Goal: Information Seeking & Learning: Learn about a topic

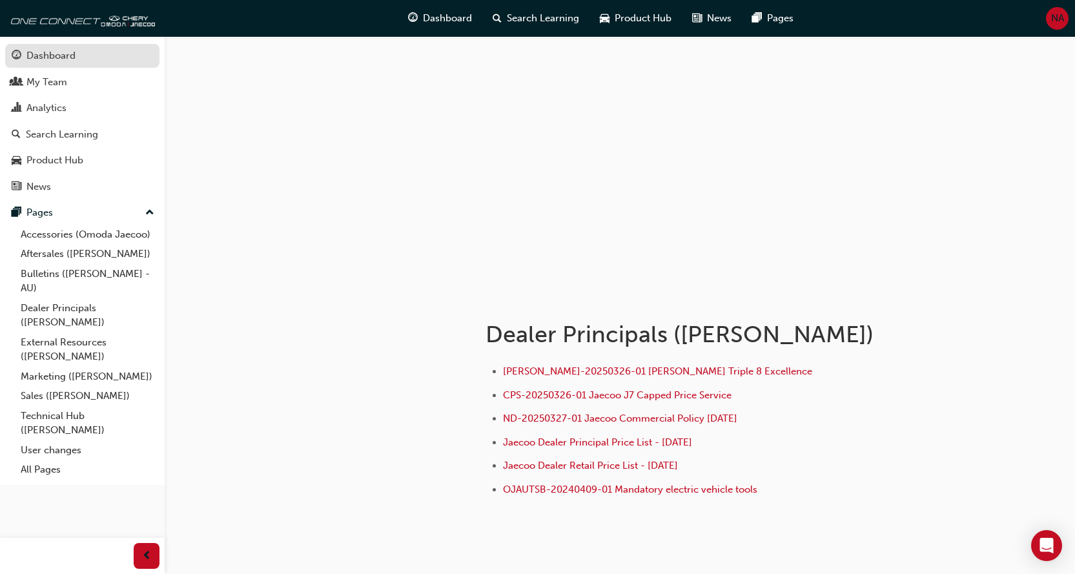
click at [56, 49] on div "Dashboard" at bounding box center [50, 55] width 49 height 15
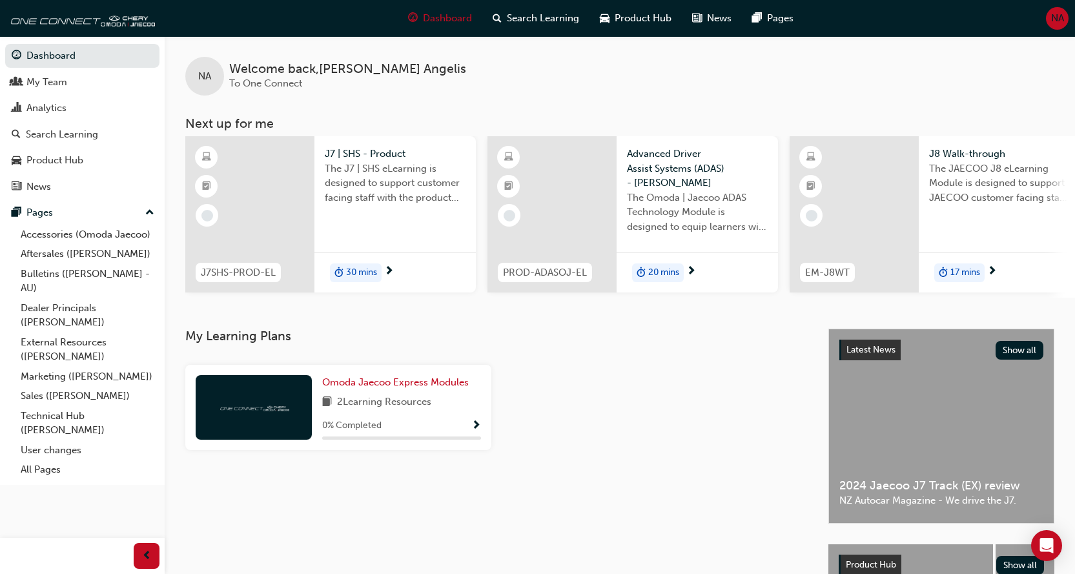
click at [362, 272] on span "30 mins" at bounding box center [361, 272] width 31 height 15
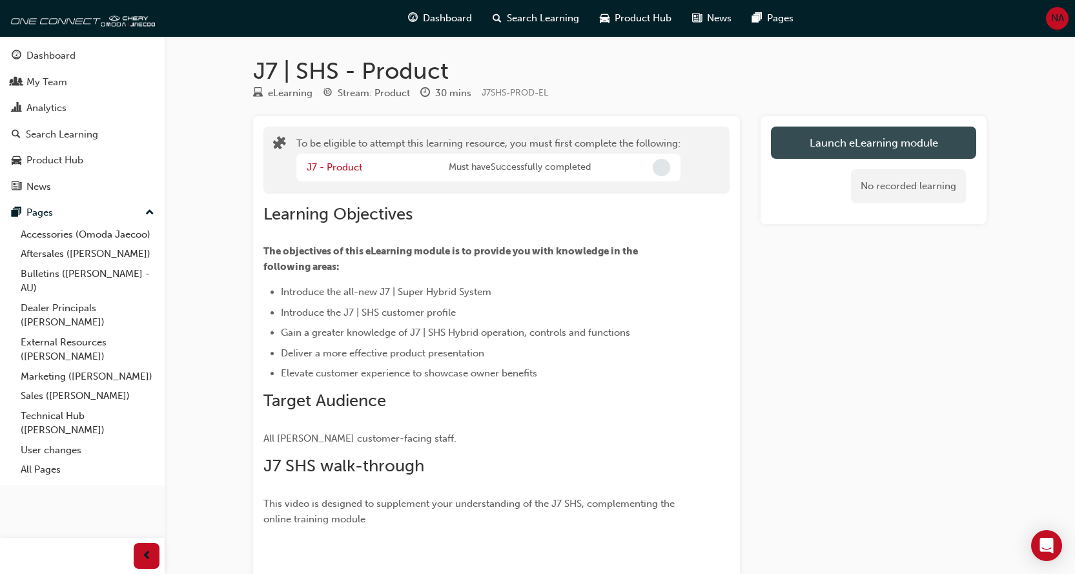
click at [889, 145] on button "Launch eLearning module" at bounding box center [873, 143] width 205 height 32
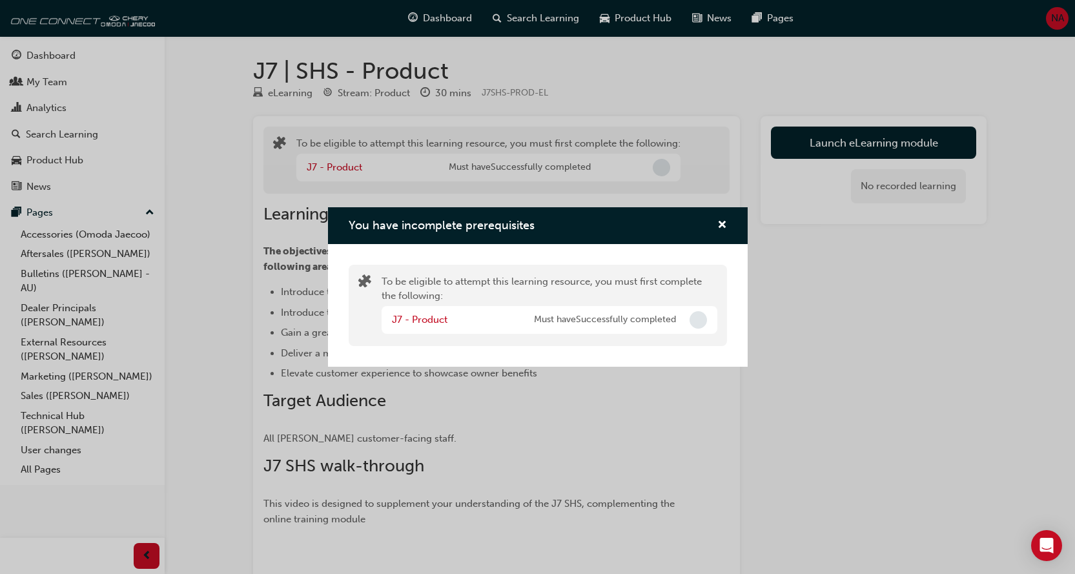
click at [699, 319] on span "Incomplete" at bounding box center [697, 319] width 17 height 17
click at [717, 220] on button "You have incomplete prerequisites" at bounding box center [722, 226] width 10 height 16
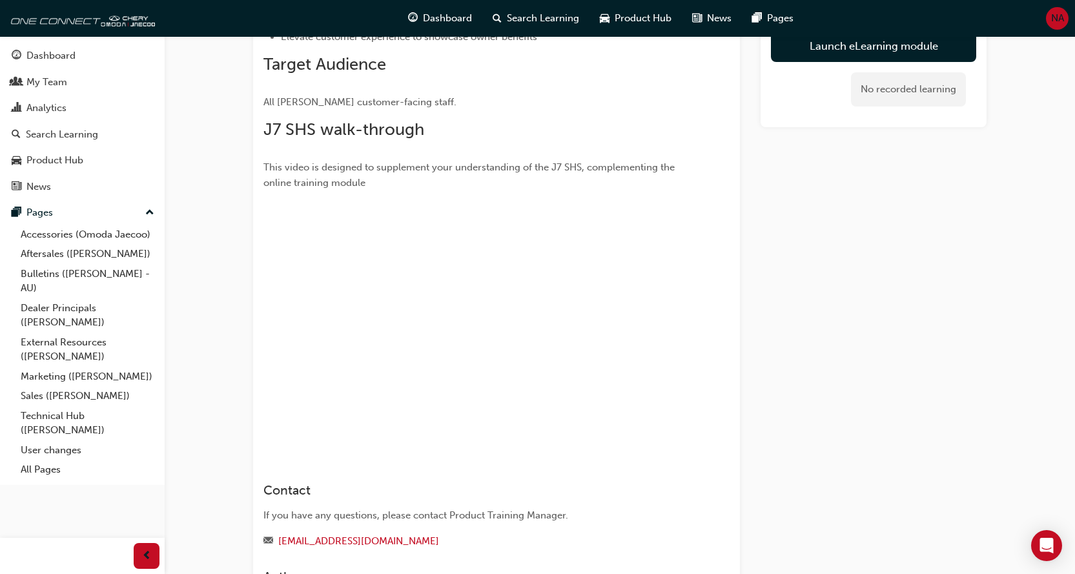
scroll to position [337, 0]
click at [740, 453] on div "To be eligible to attempt this learning resource, you must first complete the f…" at bounding box center [619, 204] width 733 height 850
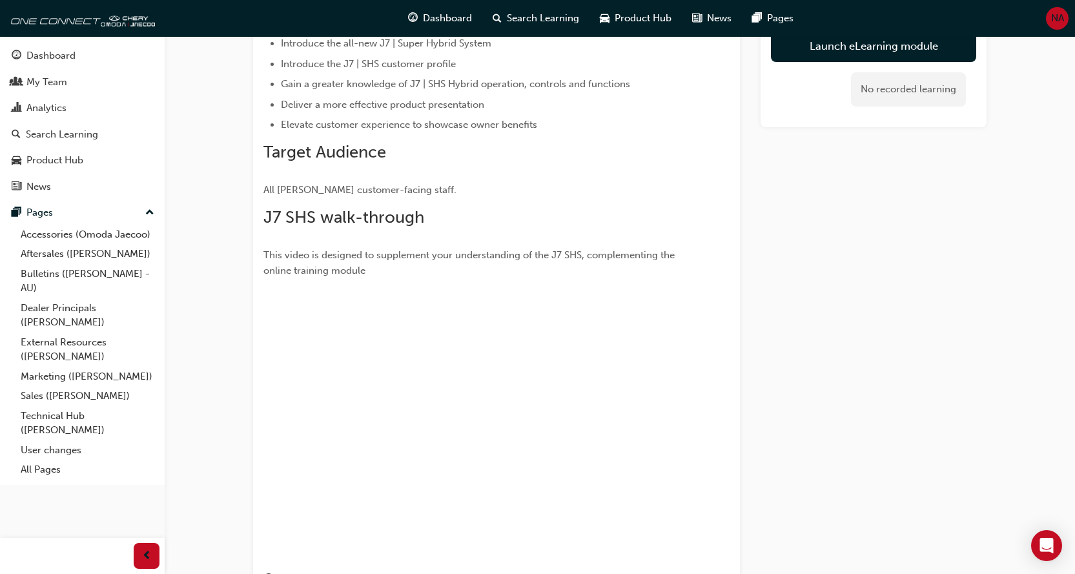
scroll to position [387, 0]
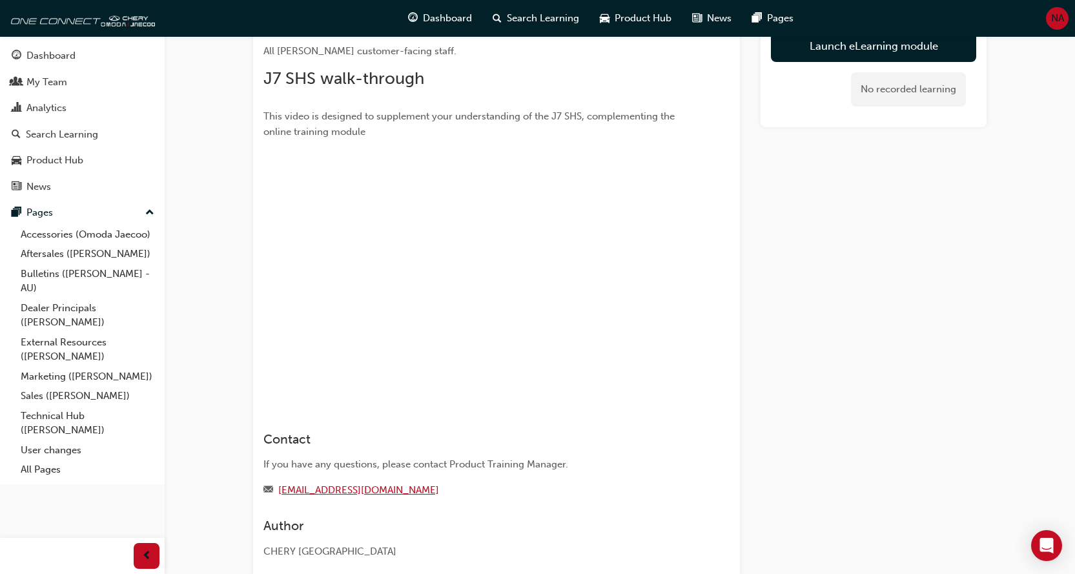
click at [363, 493] on link "[EMAIL_ADDRESS][DOMAIN_NAME]" at bounding box center [358, 490] width 161 height 12
click at [385, 491] on link "[EMAIL_ADDRESS][DOMAIN_NAME]" at bounding box center [358, 490] width 161 height 12
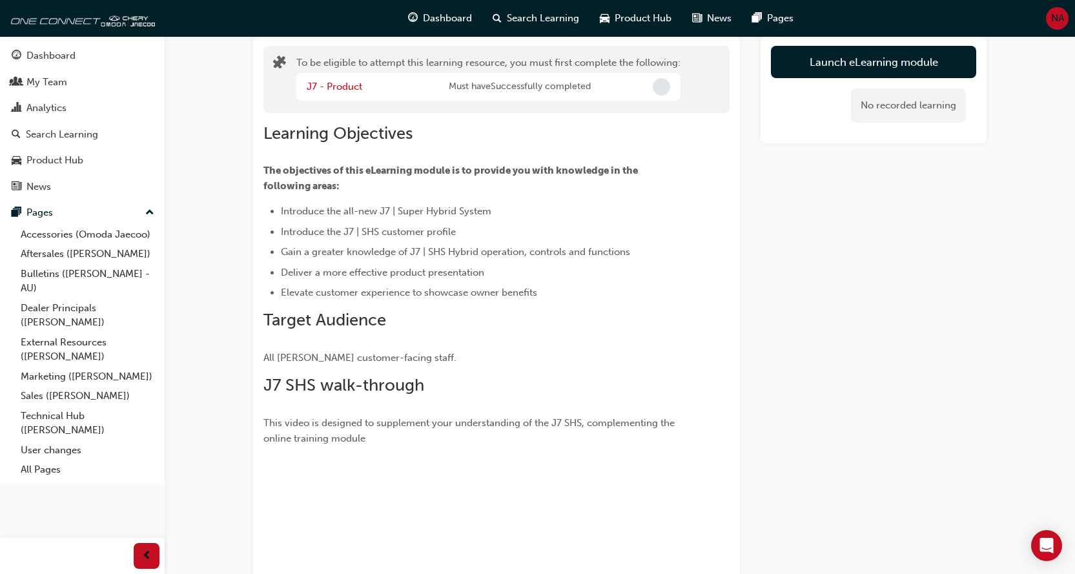
scroll to position [0, 0]
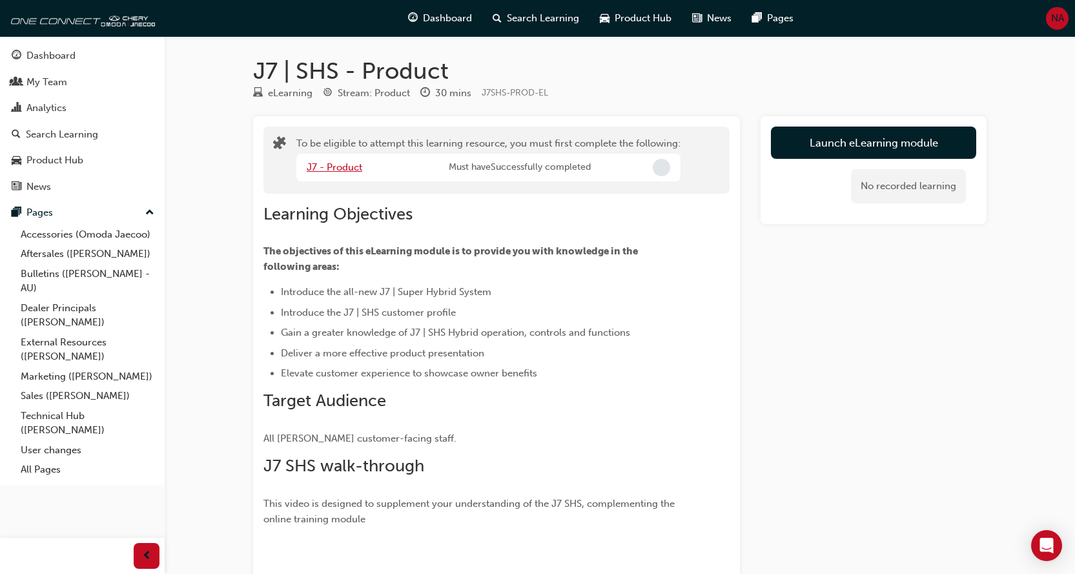
click at [350, 167] on link "J7 - Product" at bounding box center [335, 167] width 56 height 12
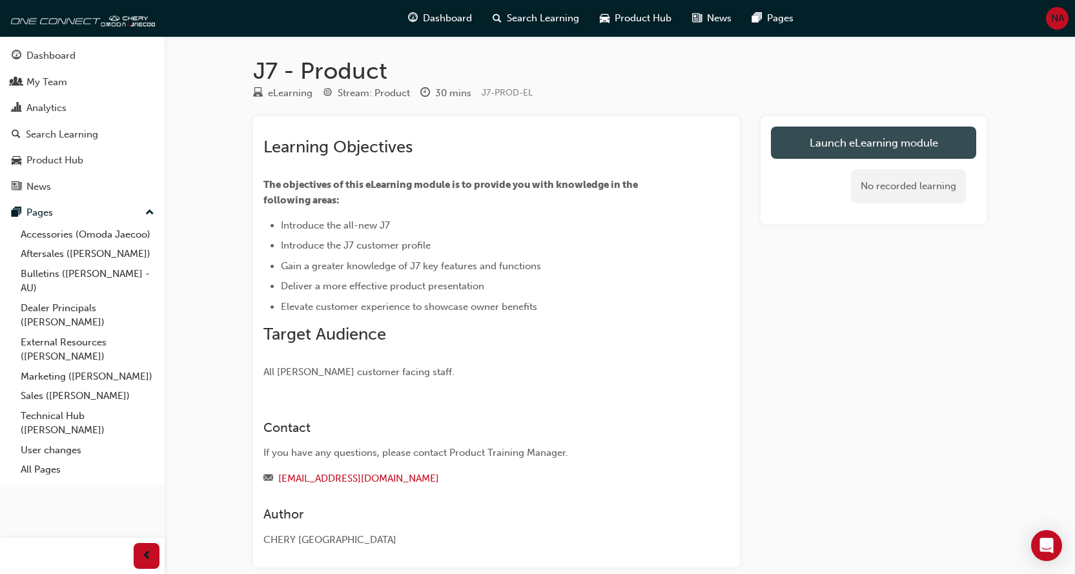
click at [855, 139] on link "Launch eLearning module" at bounding box center [873, 143] width 205 height 32
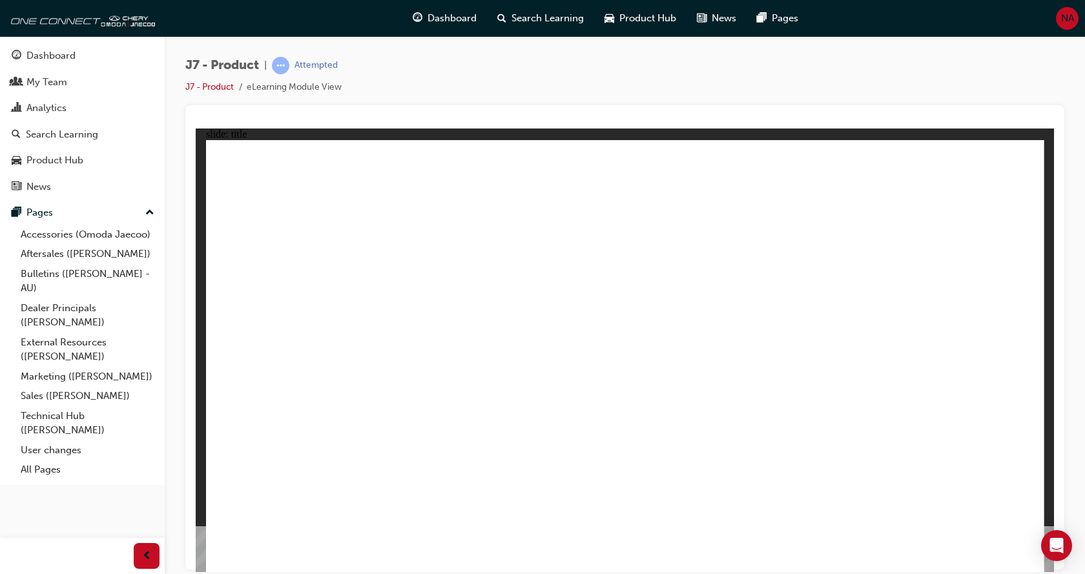
click at [953, 83] on div "J7 - Product | Attempted J7 - Product eLearning Module View" at bounding box center [624, 81] width 879 height 48
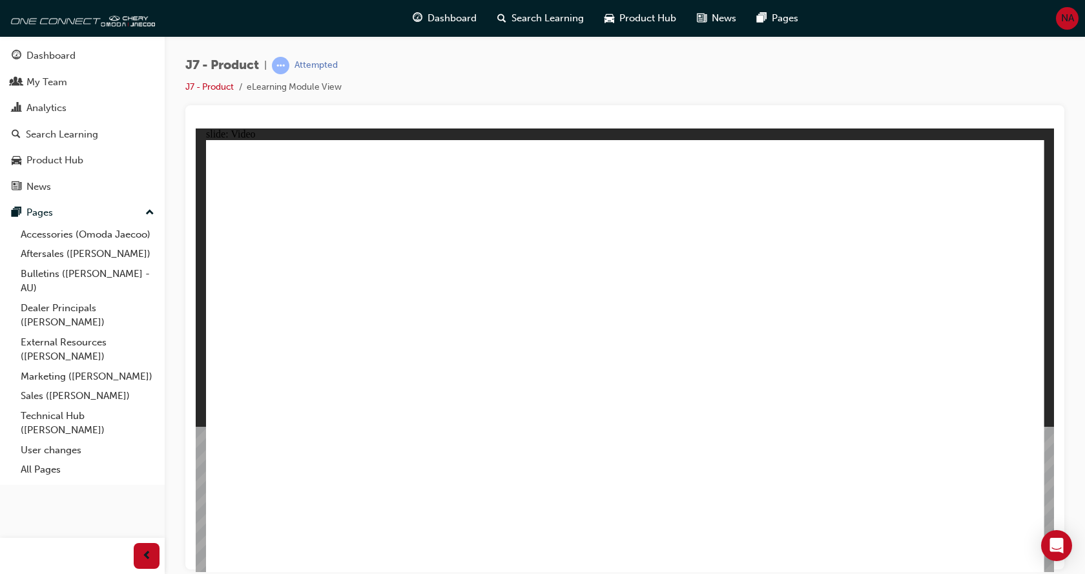
drag, startPoint x: 1009, startPoint y: 417, endPoint x: 1014, endPoint y: 502, distance: 84.7
click at [1061, 544] on icon "Open Intercom Messenger" at bounding box center [1055, 545] width 15 height 17
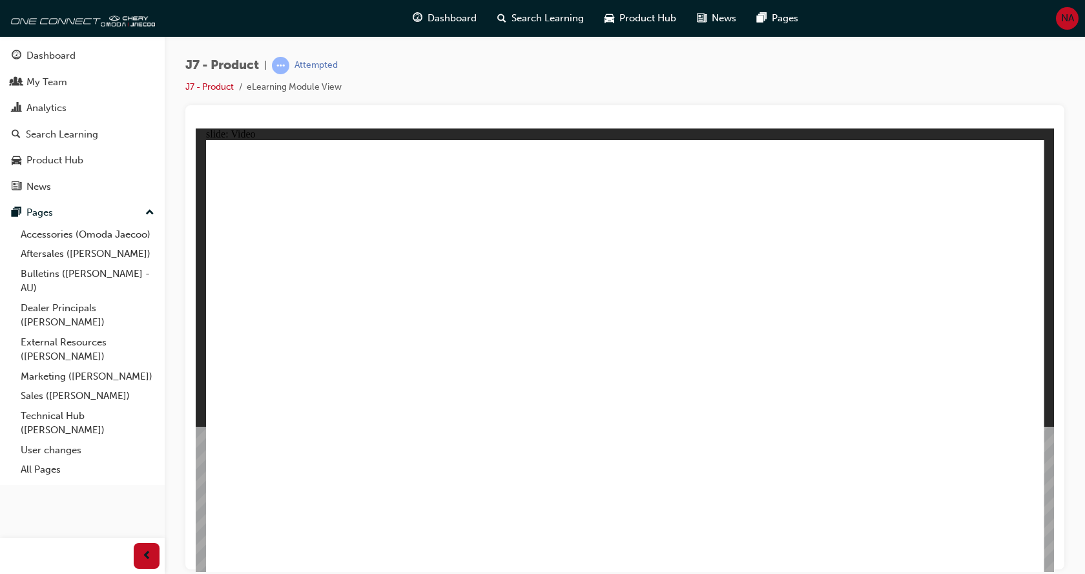
click at [407, 58] on div "J7 - Product | Attempted J7 - Product eLearning Module View" at bounding box center [624, 81] width 879 height 48
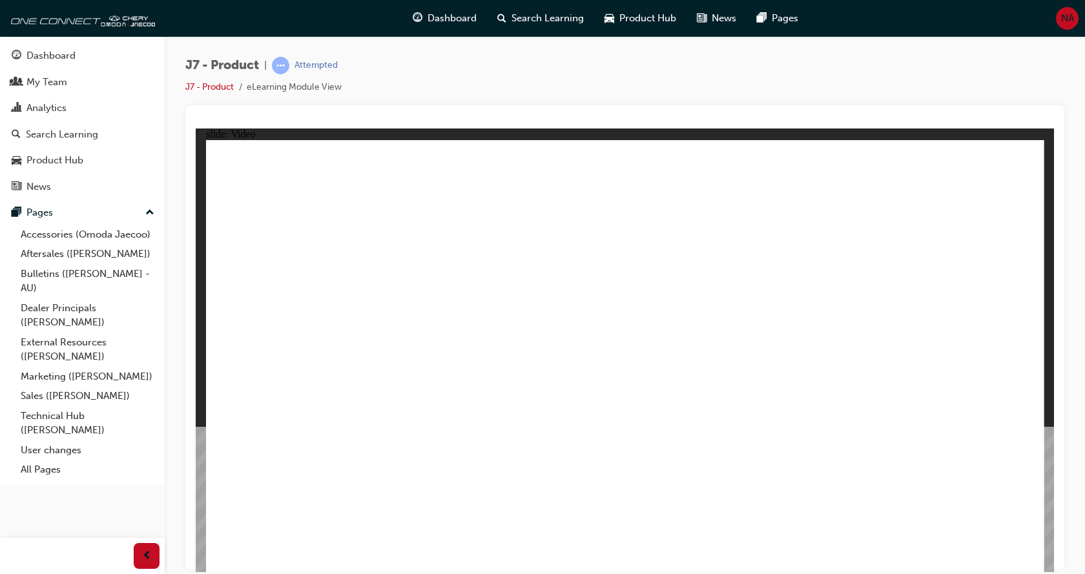
click at [221, 88] on link "J7 - Product" at bounding box center [209, 86] width 48 height 11
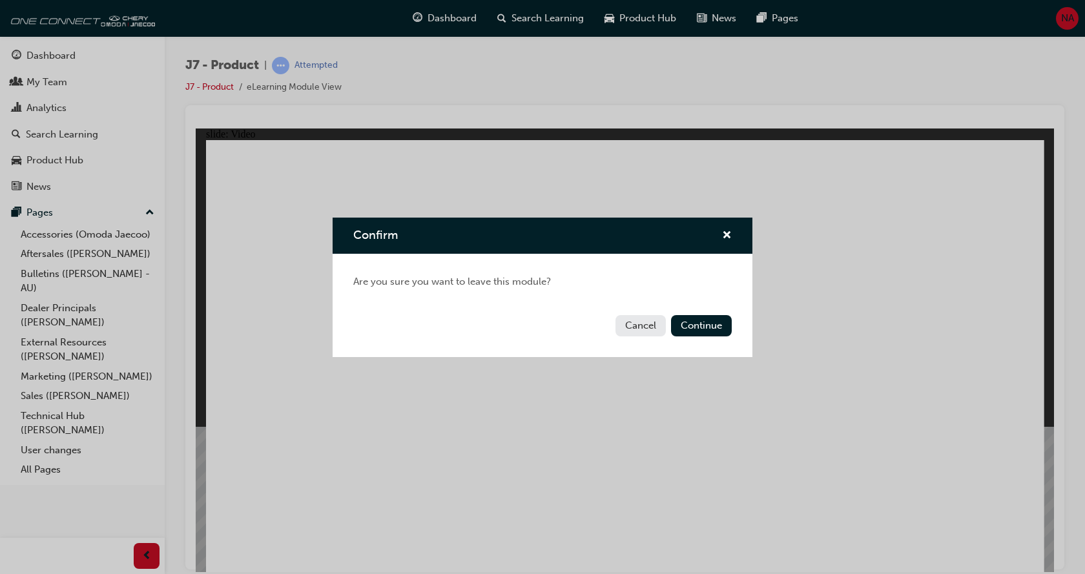
click at [653, 327] on button "Cancel" at bounding box center [640, 325] width 50 height 21
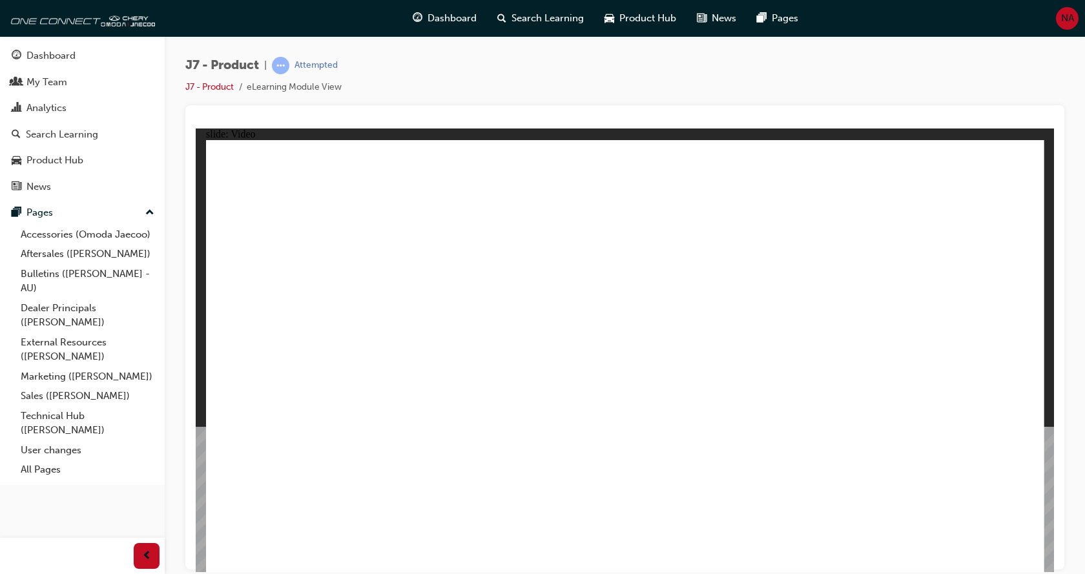
drag, startPoint x: 336, startPoint y: 549, endPoint x: 316, endPoint y: 555, distance: 20.8
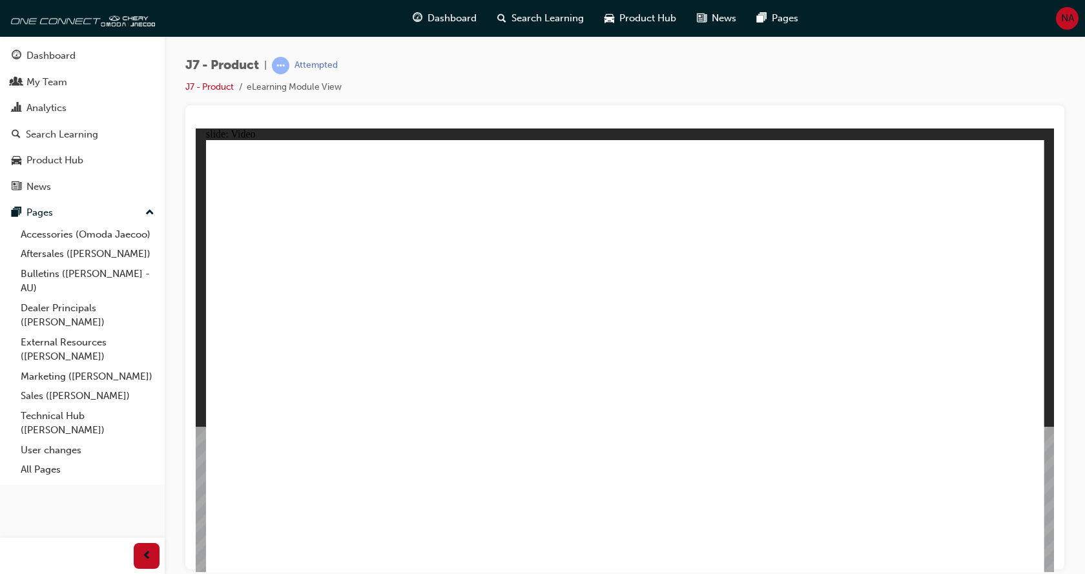
drag, startPoint x: 671, startPoint y: 505, endPoint x: 715, endPoint y: 531, distance: 50.4
drag, startPoint x: 734, startPoint y: 560, endPoint x: 745, endPoint y: 560, distance: 11.0
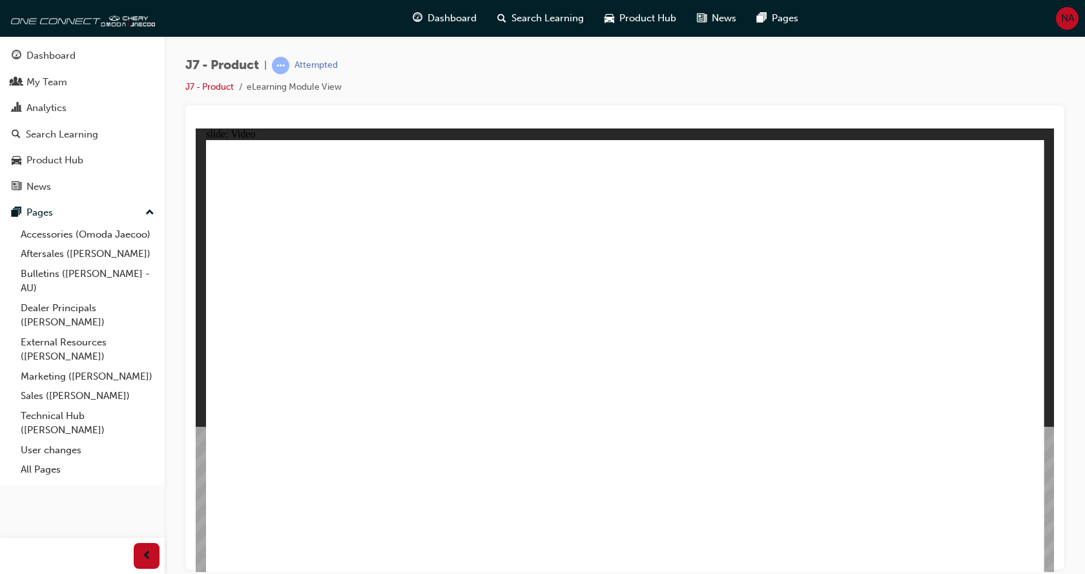
drag, startPoint x: 745, startPoint y: 560, endPoint x: 1044, endPoint y: 566, distance: 299.0
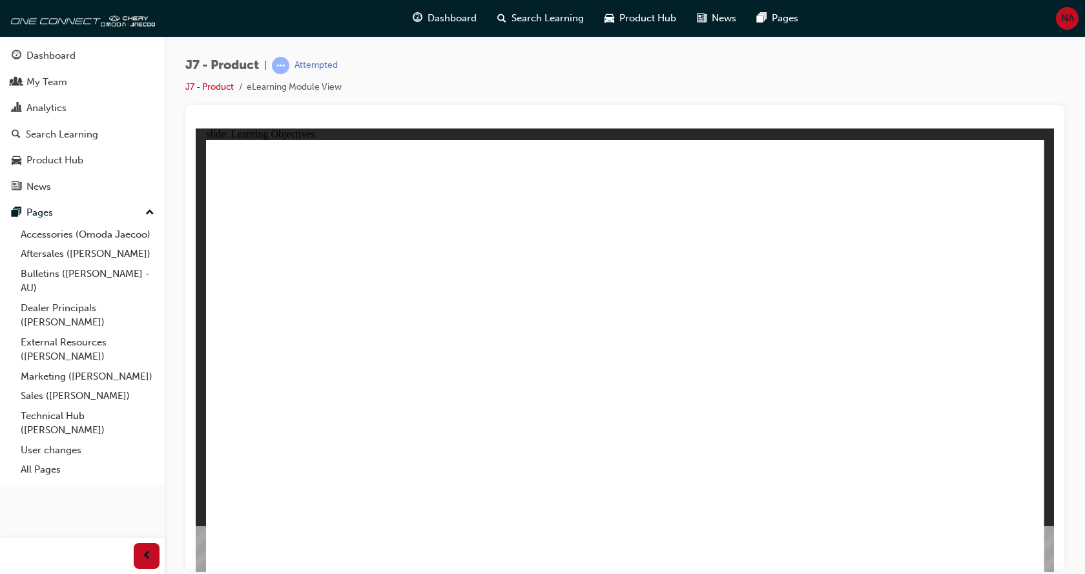
click at [214, 88] on link "J7 - Product" at bounding box center [209, 86] width 48 height 11
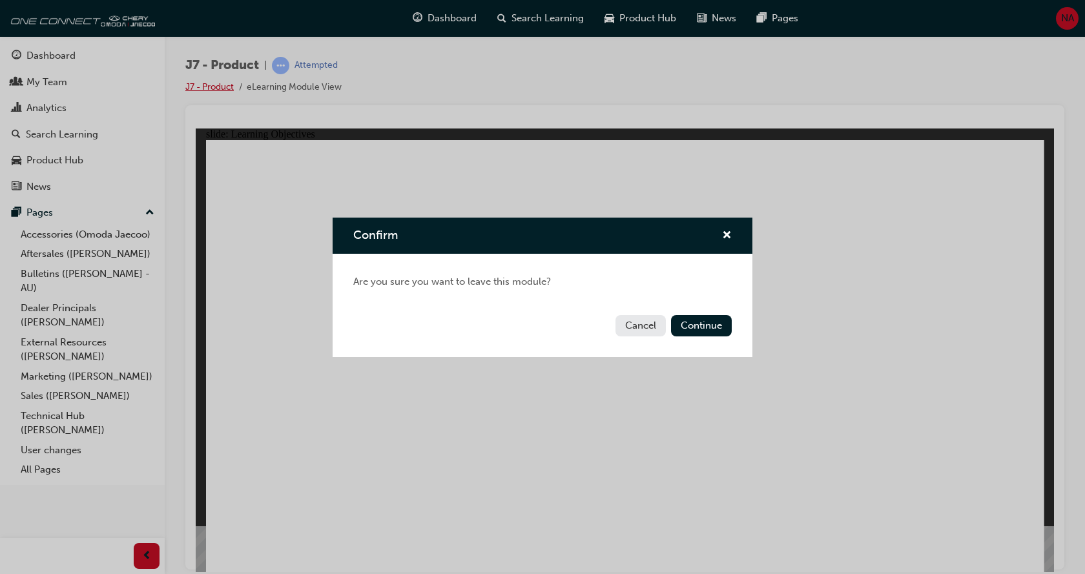
click at [214, 88] on div "Confirm Are you sure you want to leave this module? Cancel Continue" at bounding box center [542, 287] width 1085 height 574
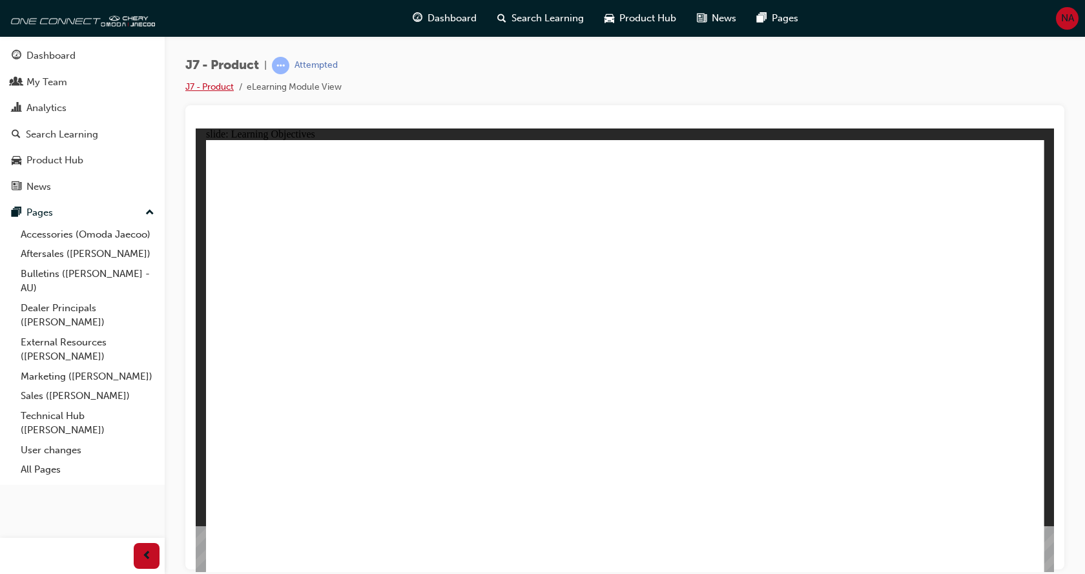
click at [218, 87] on link "J7 - Product" at bounding box center [209, 86] width 48 height 11
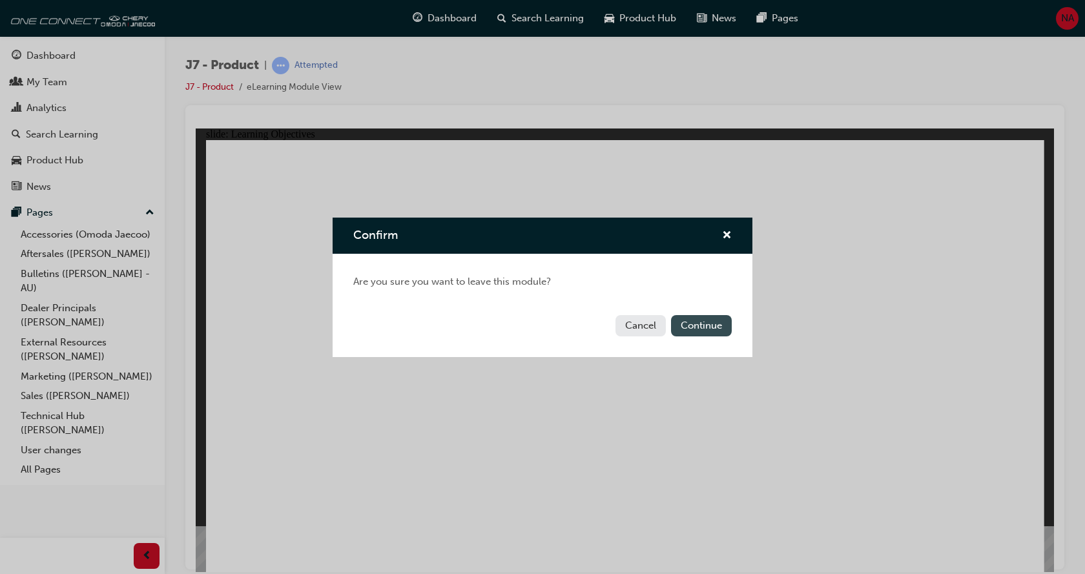
click at [691, 325] on button "Continue" at bounding box center [701, 325] width 61 height 21
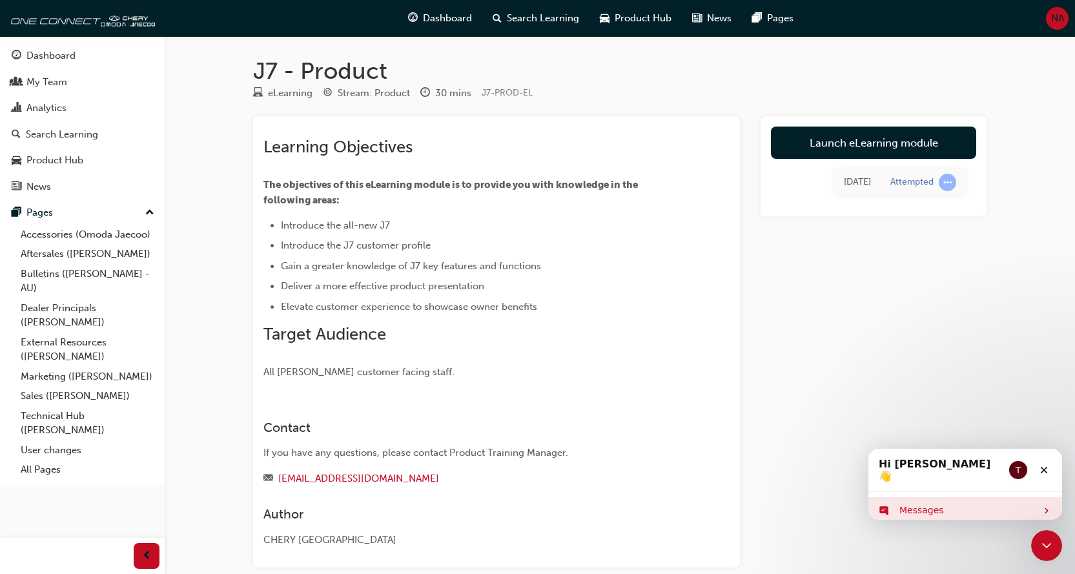
click at [880, 505] on icon "Intercom messenger" at bounding box center [884, 510] width 10 height 10
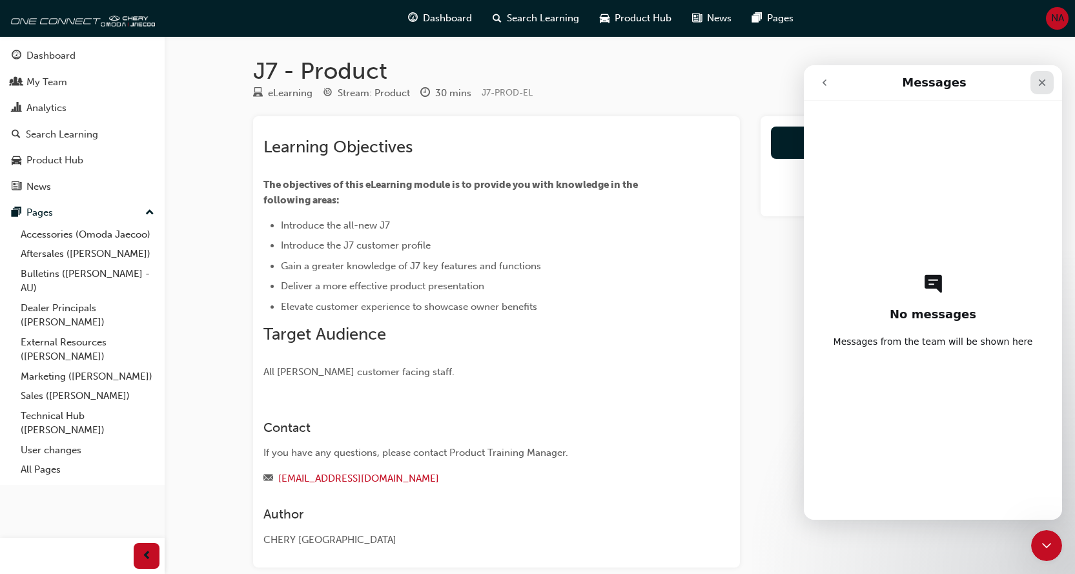
click at [1038, 81] on icon "Close" at bounding box center [1042, 82] width 10 height 10
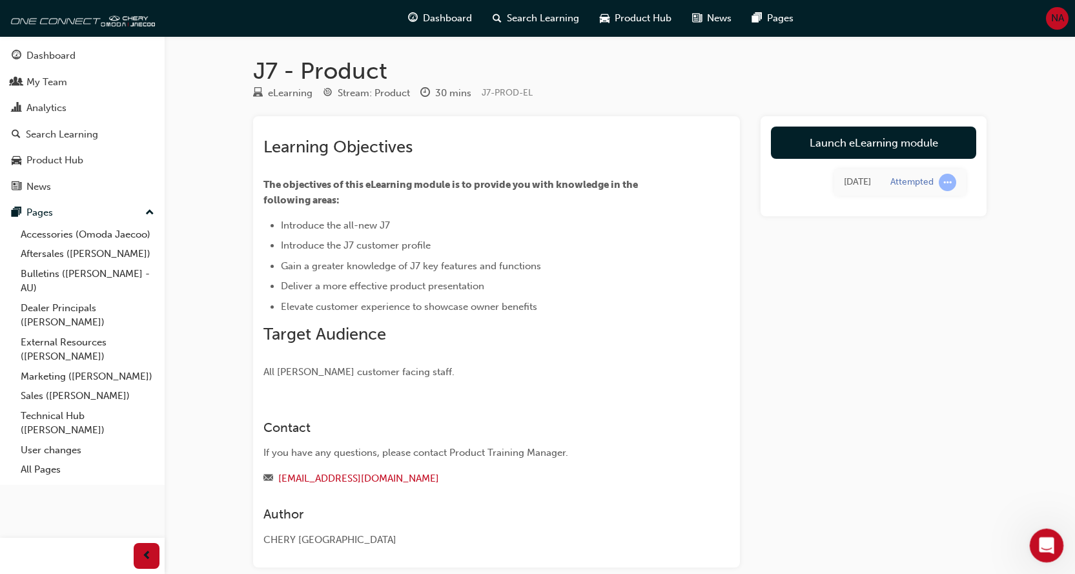
click at [1041, 542] on icon "Open Intercom Messenger" at bounding box center [1044, 543] width 21 height 21
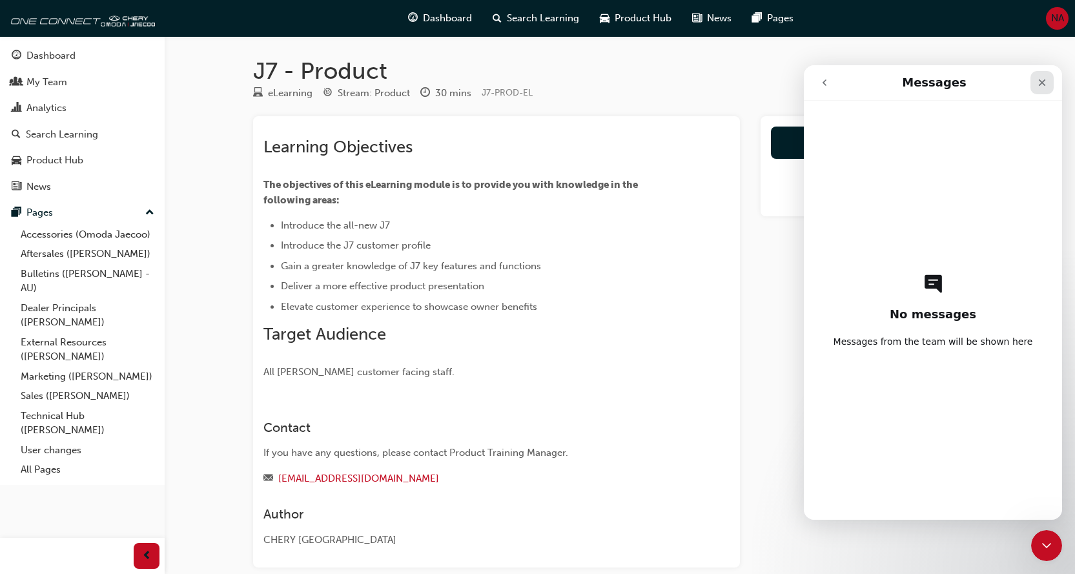
drag, startPoint x: 1848, startPoint y: 150, endPoint x: 1044, endPoint y: 85, distance: 806.4
click at [1044, 85] on icon "Close" at bounding box center [1042, 82] width 10 height 10
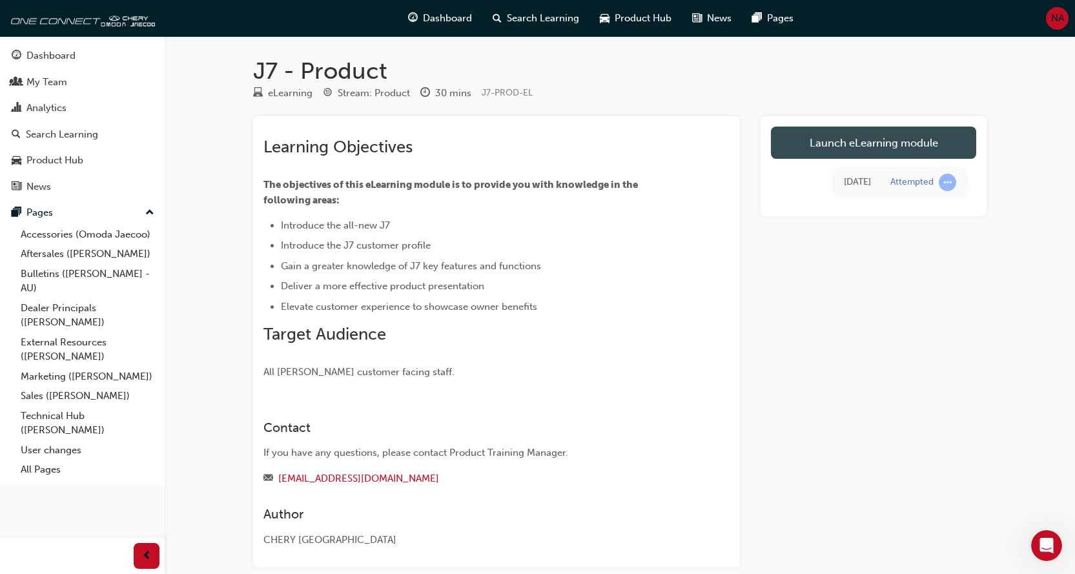
click at [868, 144] on link "Launch eLearning module" at bounding box center [873, 143] width 205 height 32
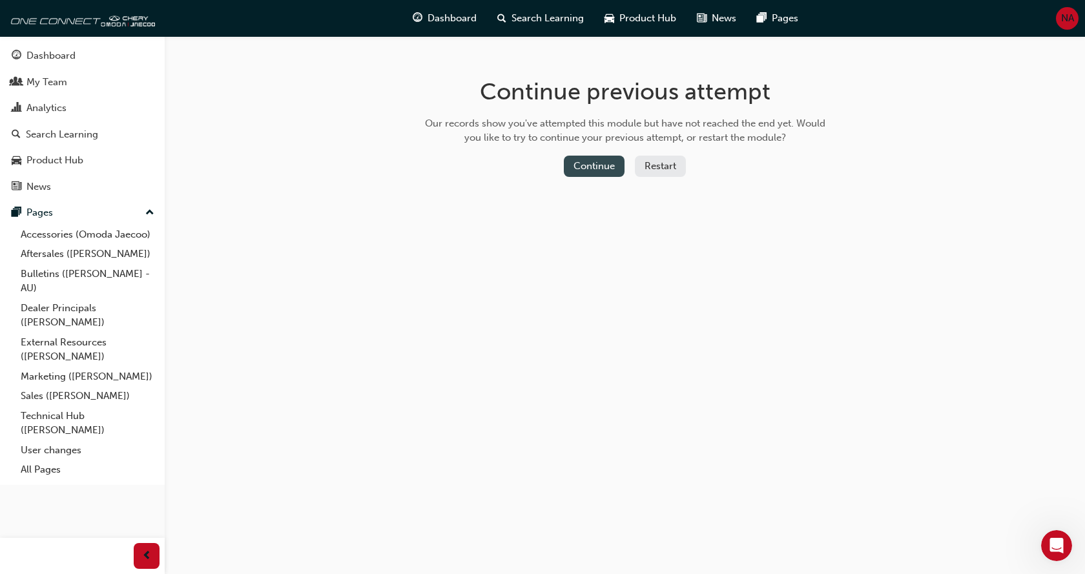
click at [600, 166] on button "Continue" at bounding box center [594, 166] width 61 height 21
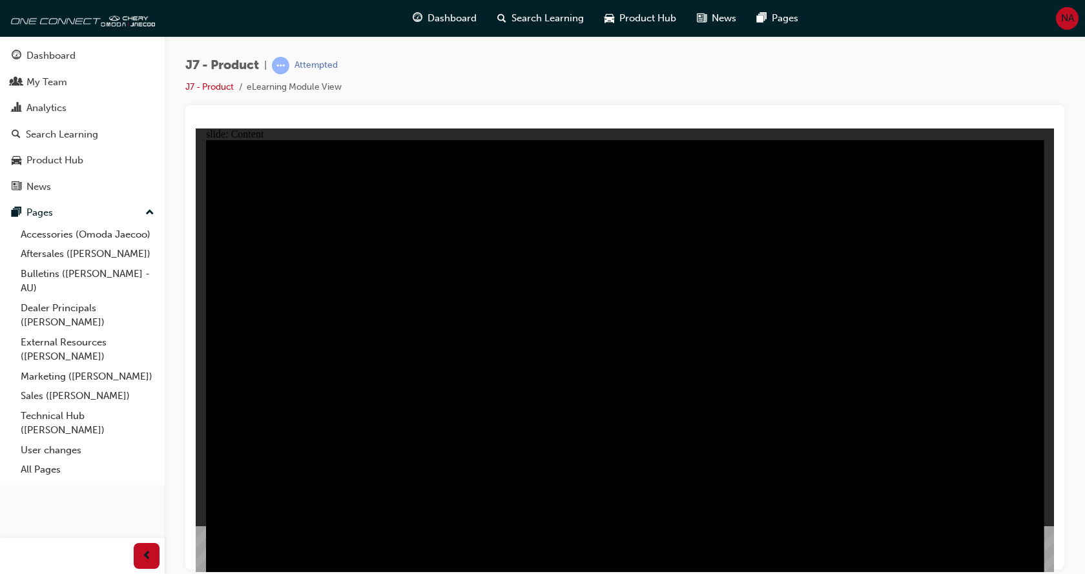
drag, startPoint x: 295, startPoint y: 365, endPoint x: 300, endPoint y: 386, distance: 21.8
drag, startPoint x: 303, startPoint y: 431, endPoint x: 308, endPoint y: 436, distance: 7.4
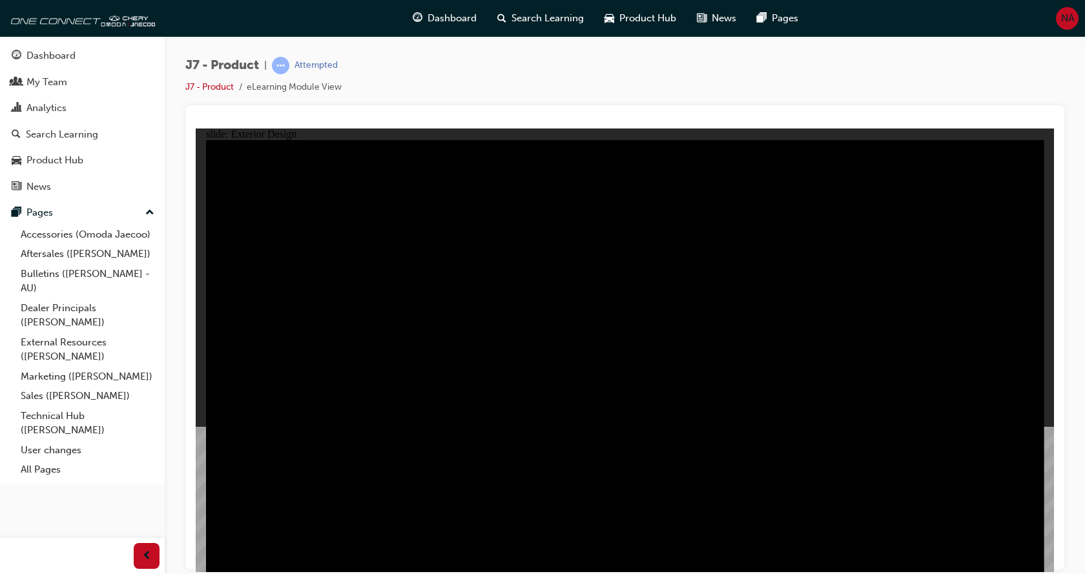
drag, startPoint x: 464, startPoint y: 241, endPoint x: 471, endPoint y: 240, distance: 8.0
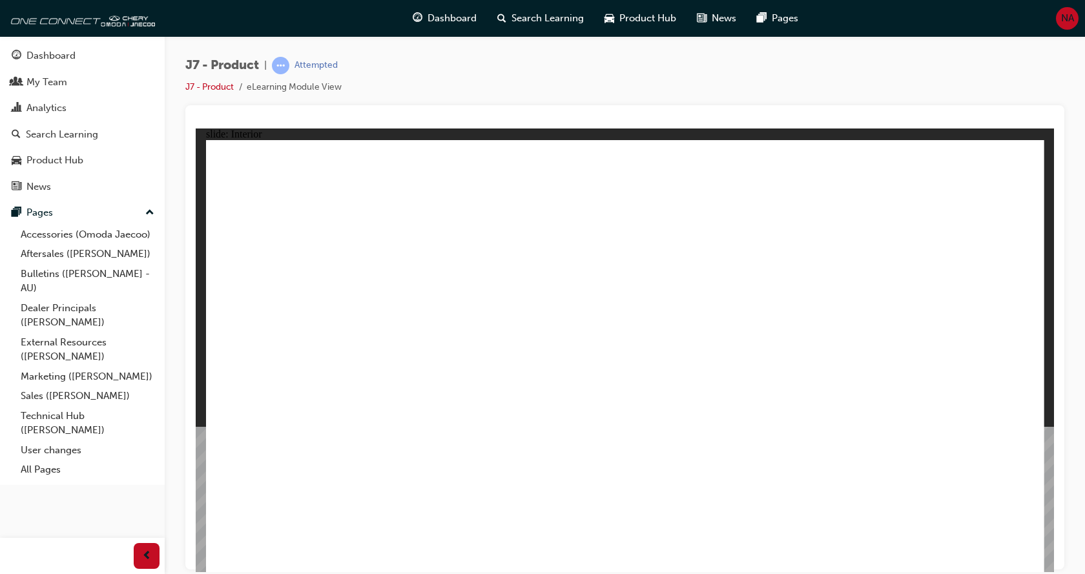
drag, startPoint x: 424, startPoint y: 321, endPoint x: 427, endPoint y: 294, distance: 27.2
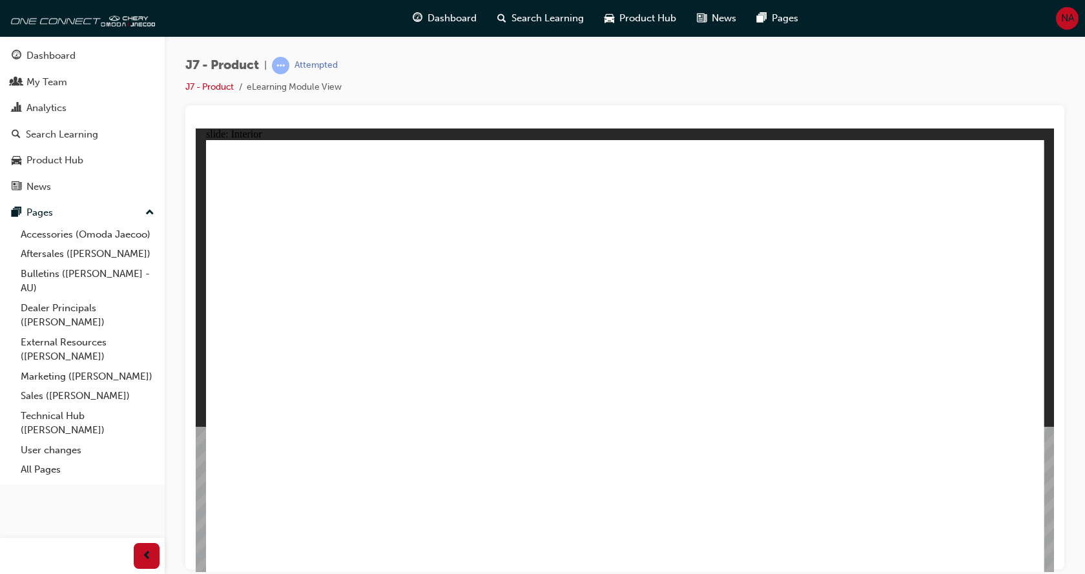
drag, startPoint x: 422, startPoint y: 202, endPoint x: 464, endPoint y: 201, distance: 42.0
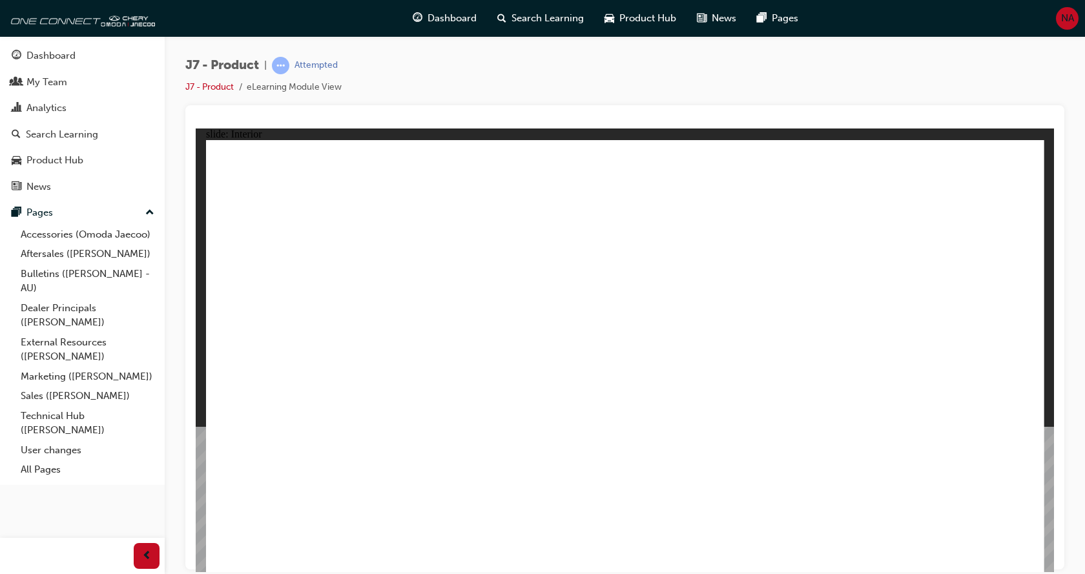
drag, startPoint x: 777, startPoint y: 450, endPoint x: 771, endPoint y: 331, distance: 119.6
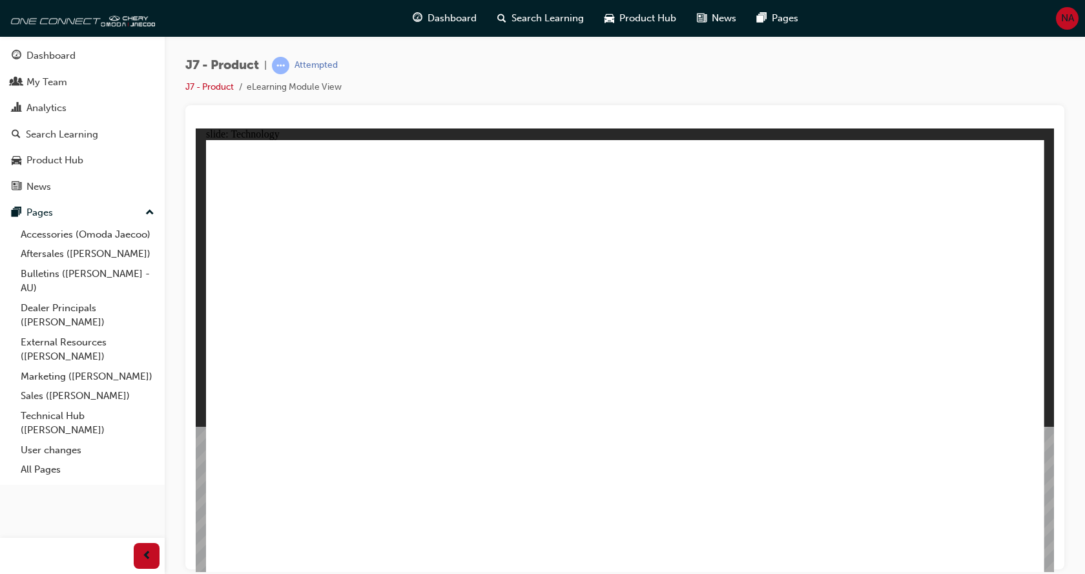
drag, startPoint x: 734, startPoint y: 205, endPoint x: 797, endPoint y: 207, distance: 62.6
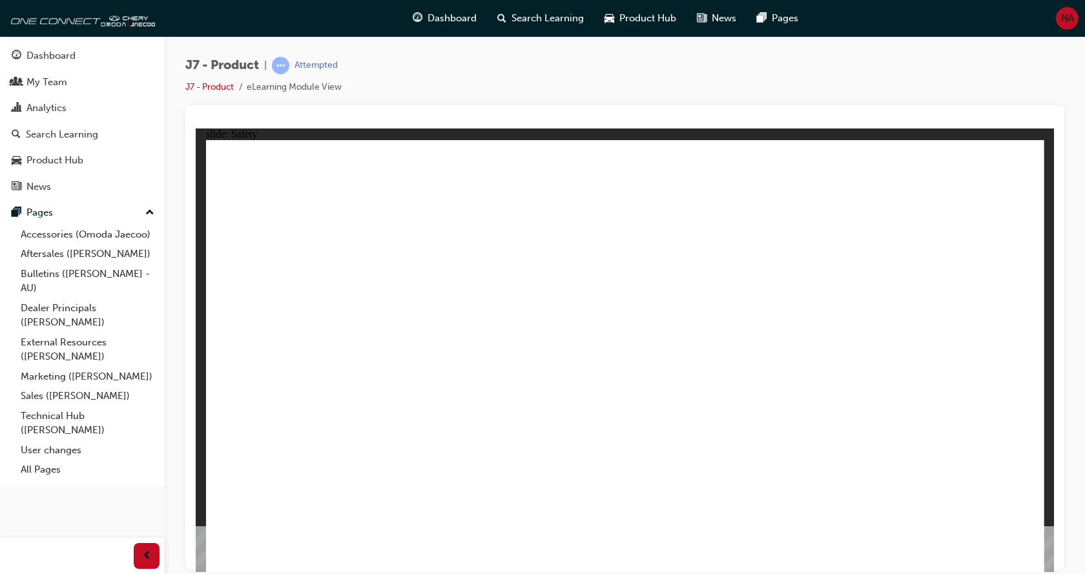
drag, startPoint x: 229, startPoint y: 382, endPoint x: 233, endPoint y: 399, distance: 17.4
